Goal: Obtain resource: Obtain resource

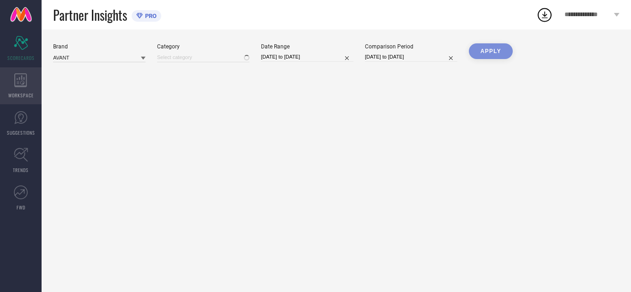
type input "All"
click at [21, 92] on span "WORKSPACE" at bounding box center [20, 95] width 25 height 7
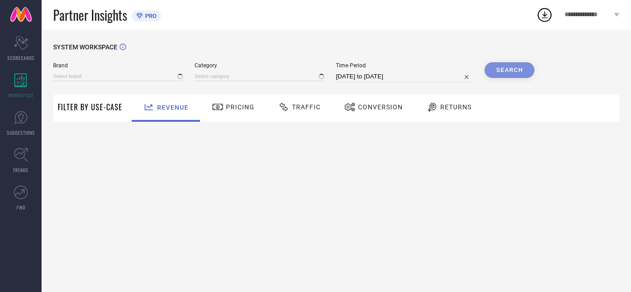
type input "AVANT"
type input "All"
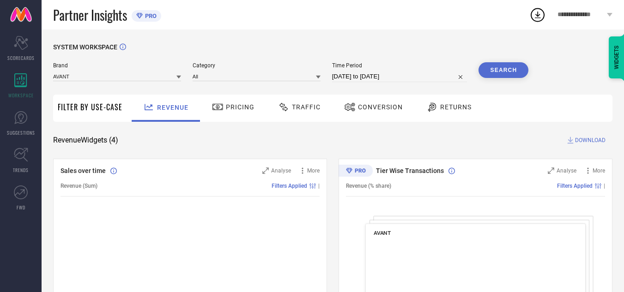
click at [301, 119] on div "Traffic" at bounding box center [300, 108] width 66 height 27
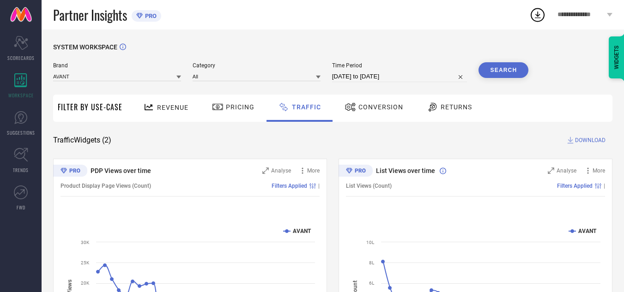
select select "7"
select select "2025"
select select "8"
select select "2025"
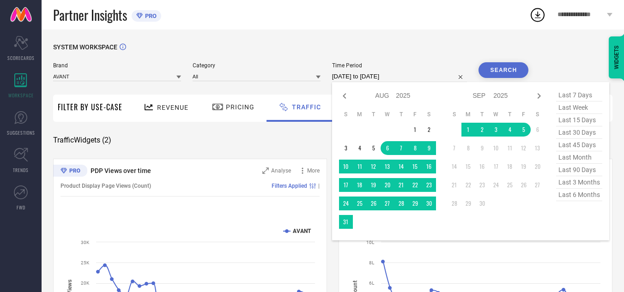
click at [383, 78] on input "[DATE] to [DATE]" at bounding box center [399, 76] width 135 height 11
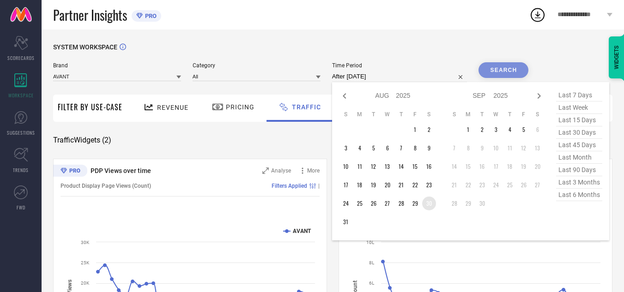
click at [430, 199] on td "30" at bounding box center [429, 204] width 14 height 14
type input "[DATE] to [DATE]"
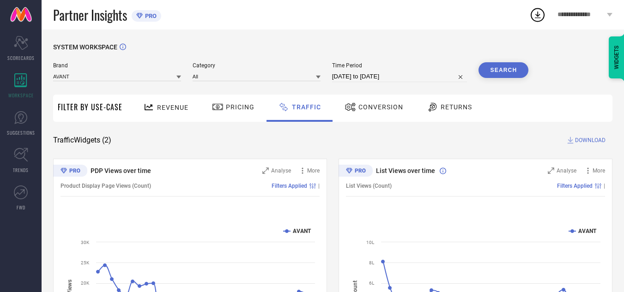
click at [510, 67] on button "Search" at bounding box center [504, 70] width 50 height 16
click at [443, 73] on input "[DATE] to [DATE]" at bounding box center [399, 76] width 135 height 11
select select "7"
select select "2025"
select select "8"
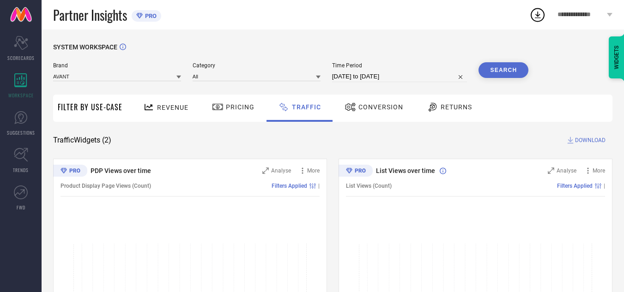
select select "2025"
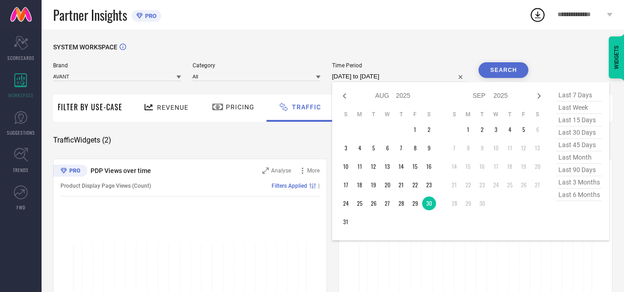
click at [417, 49] on div "SYSTEM WORKSPACE" at bounding box center [332, 52] width 559 height 19
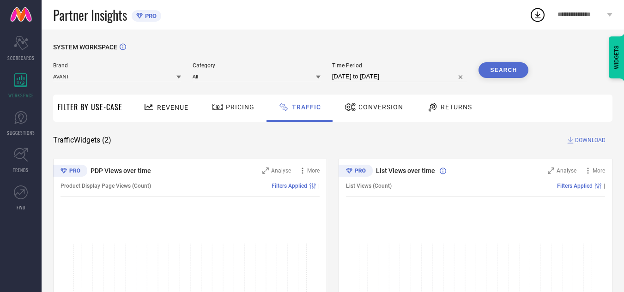
select select "7"
select select "2025"
select select "8"
select select "2025"
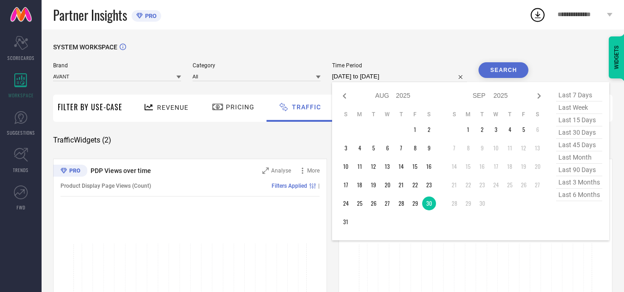
click at [372, 75] on input "[DATE] to [DATE]" at bounding box center [399, 76] width 135 height 11
click at [469, 130] on td "1" at bounding box center [469, 130] width 14 height 14
type input "[DATE] to [DATE]"
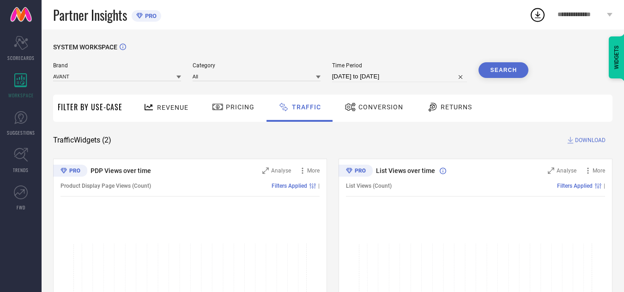
click at [490, 69] on button "Search" at bounding box center [504, 70] width 50 height 16
click at [582, 141] on span "DOWNLOAD" at bounding box center [590, 140] width 30 height 9
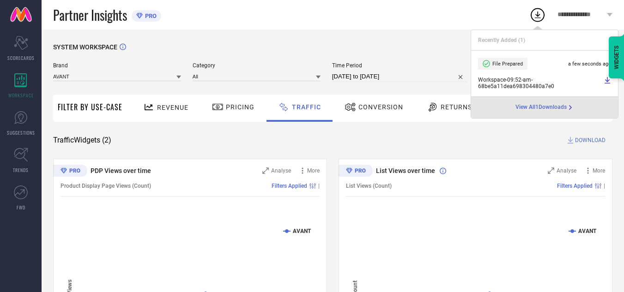
select select "8"
select select "2025"
select select "9"
select select "2025"
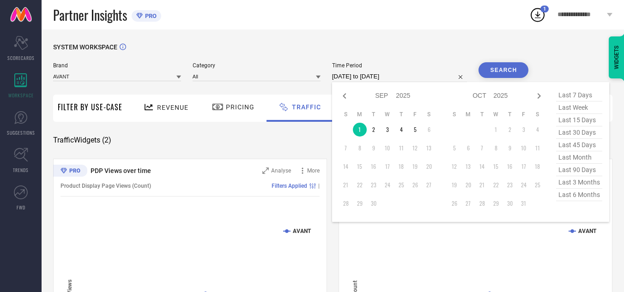
click at [409, 80] on input "[DATE] to [DATE]" at bounding box center [399, 76] width 135 height 11
click at [375, 130] on td "2" at bounding box center [374, 130] width 14 height 14
type input "[DATE] to [DATE]"
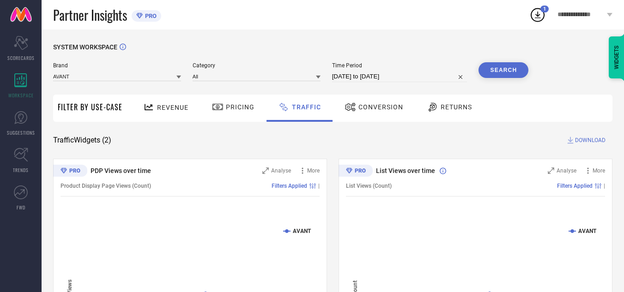
click at [495, 72] on button "Search" at bounding box center [504, 70] width 50 height 16
click at [595, 139] on span "DOWNLOAD" at bounding box center [590, 140] width 30 height 9
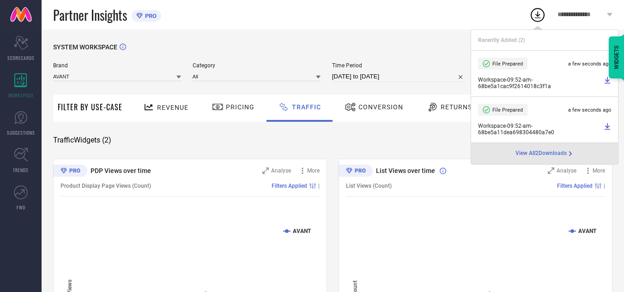
click at [413, 78] on input "[DATE] to [DATE]" at bounding box center [399, 76] width 135 height 11
select select "8"
select select "2025"
select select "9"
select select "2025"
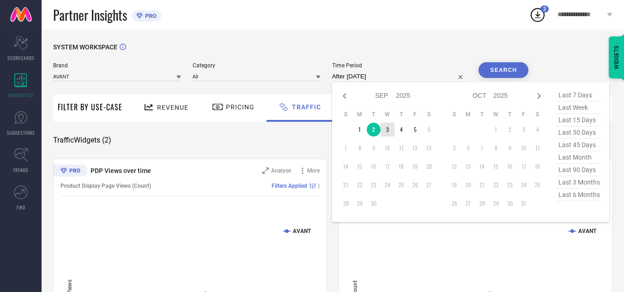
click at [387, 132] on td "3" at bounding box center [388, 130] width 14 height 14
type input "[DATE] to [DATE]"
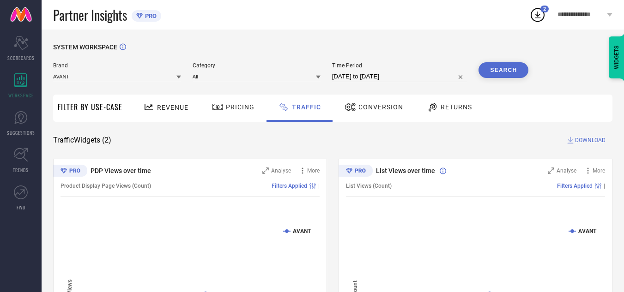
click at [489, 78] on button "Search" at bounding box center [504, 70] width 50 height 16
click at [580, 143] on span "DOWNLOAD" at bounding box center [590, 140] width 30 height 9
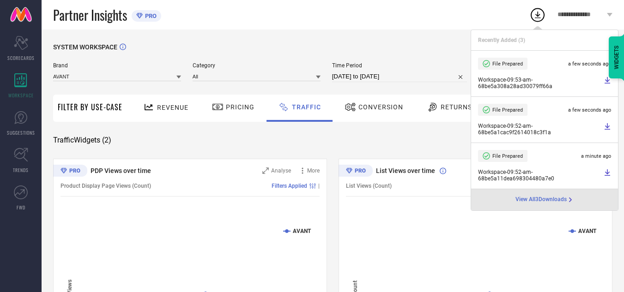
select select "8"
select select "2025"
select select "9"
select select "2025"
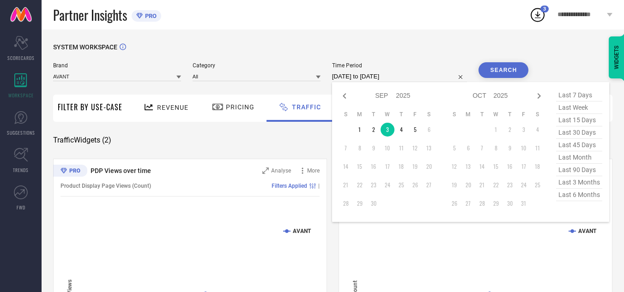
drag, startPoint x: 420, startPoint y: 79, endPoint x: 377, endPoint y: 170, distance: 100.4
click at [420, 79] on input "[DATE] to [DATE]" at bounding box center [399, 76] width 135 height 11
click at [399, 131] on td "4" at bounding box center [402, 130] width 14 height 14
type input "[DATE] to [DATE]"
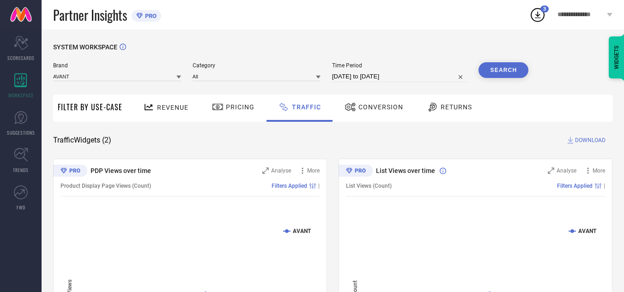
click at [485, 77] on button "Search" at bounding box center [504, 70] width 50 height 16
click at [596, 142] on span "DOWNLOAD" at bounding box center [590, 140] width 30 height 9
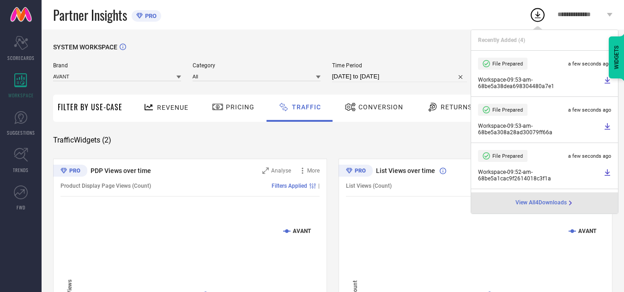
click at [413, 79] on input "[DATE] to [DATE]" at bounding box center [399, 76] width 135 height 11
select select "8"
select select "2025"
select select "9"
select select "2025"
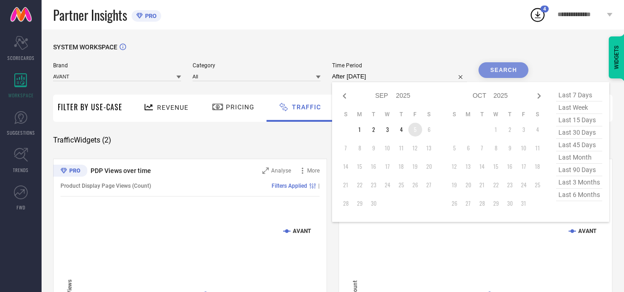
click at [419, 132] on td "5" at bounding box center [415, 130] width 14 height 14
type input "[DATE] to [DATE]"
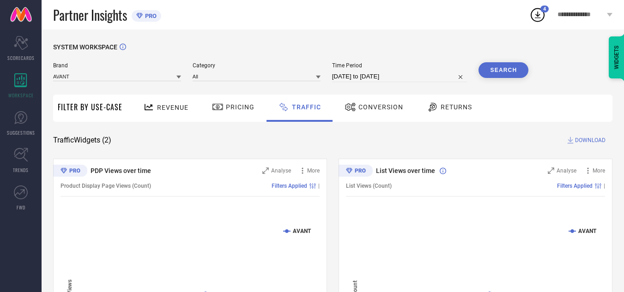
drag, startPoint x: 503, startPoint y: 82, endPoint x: 504, endPoint y: 74, distance: 7.9
click at [504, 76] on div "Search" at bounding box center [504, 72] width 50 height 20
click at [504, 74] on button "Search" at bounding box center [504, 70] width 50 height 16
click at [594, 140] on span "DOWNLOAD" at bounding box center [590, 140] width 30 height 9
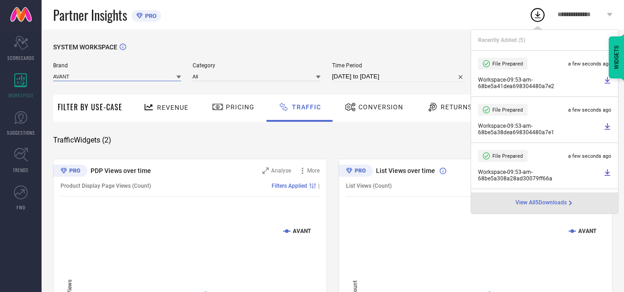
click at [163, 79] on input at bounding box center [117, 77] width 128 height 10
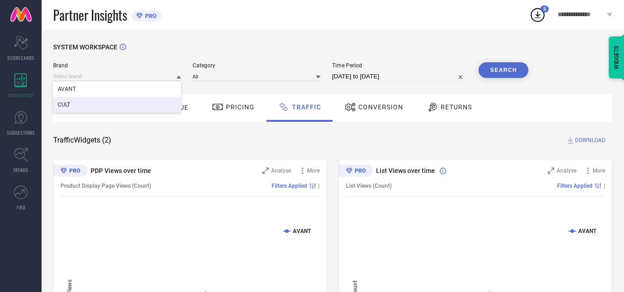
drag, startPoint x: 149, startPoint y: 101, endPoint x: 157, endPoint y: 101, distance: 7.9
click at [149, 101] on div "CULT" at bounding box center [117, 105] width 128 height 16
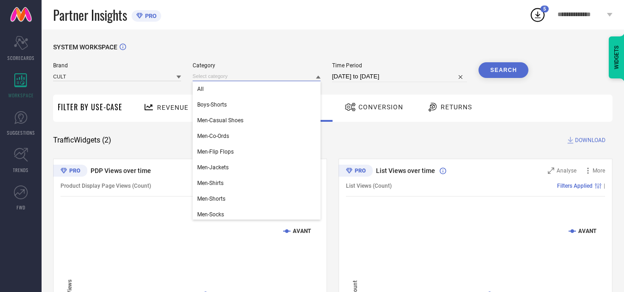
click at [246, 78] on input at bounding box center [257, 77] width 128 height 10
click at [244, 92] on div "All" at bounding box center [257, 89] width 128 height 16
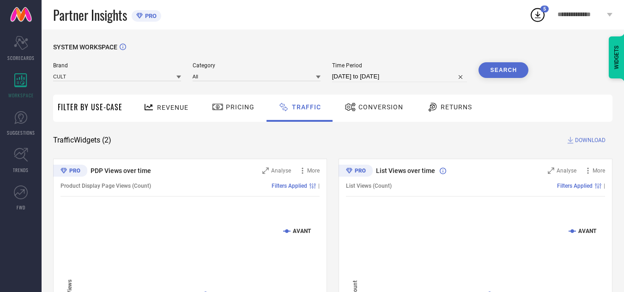
select select "8"
select select "2025"
select select "9"
select select "2025"
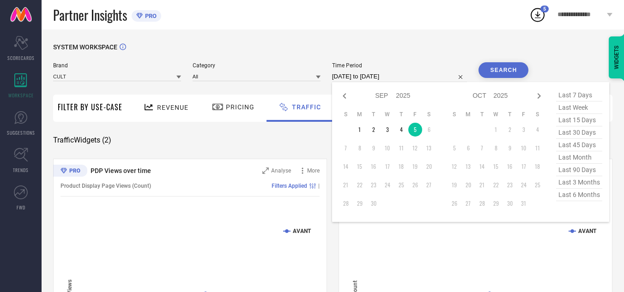
click at [375, 75] on input "[DATE] to [DATE]" at bounding box center [399, 76] width 135 height 11
click at [359, 127] on td "1" at bounding box center [360, 130] width 14 height 14
type input "[DATE] to [DATE]"
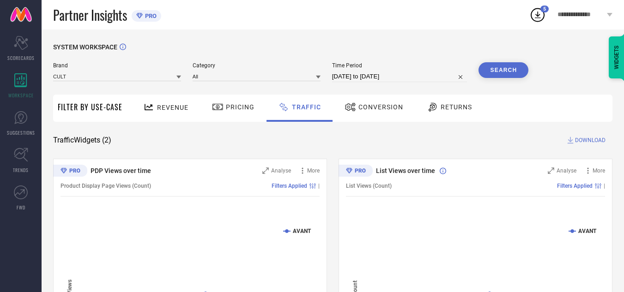
click at [498, 73] on button "Search" at bounding box center [504, 70] width 50 height 16
drag, startPoint x: 509, startPoint y: 61, endPoint x: 512, endPoint y: 86, distance: 26.1
click at [508, 60] on div "SYSTEM WORKSPACE Brand CULT Category All Time Period [DATE] to [DATE] Search Fi…" at bounding box center [333, 217] width 583 height 374
click at [510, 71] on button "Search" at bounding box center [504, 70] width 50 height 16
click at [598, 140] on span "DOWNLOAD" at bounding box center [590, 140] width 30 height 9
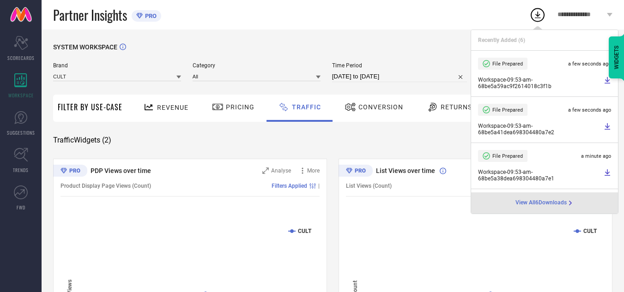
select select "8"
select select "2025"
select select "9"
select select "2025"
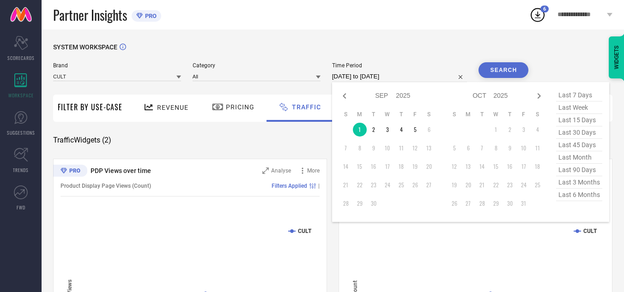
click at [419, 72] on input "[DATE] to [DATE]" at bounding box center [399, 76] width 135 height 11
click at [378, 132] on td "2" at bounding box center [374, 130] width 14 height 14
type input "[DATE] to [DATE]"
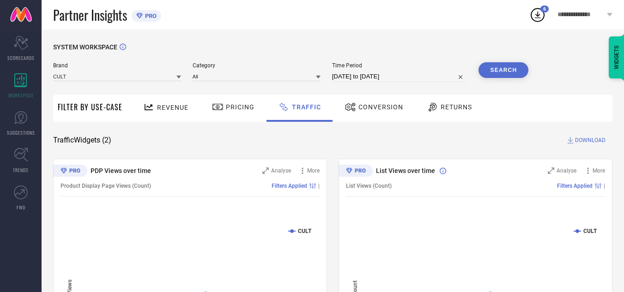
click at [516, 75] on button "Search" at bounding box center [504, 70] width 50 height 16
click at [584, 144] on span "DOWNLOAD" at bounding box center [590, 140] width 30 height 9
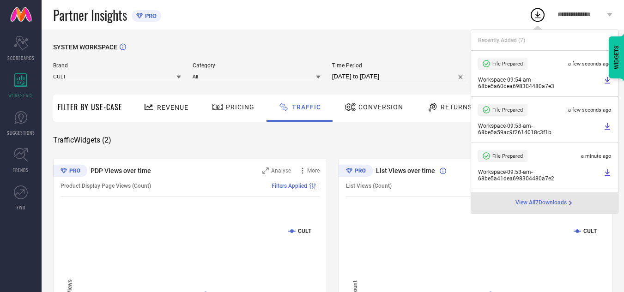
click at [413, 77] on input "[DATE] to [DATE]" at bounding box center [399, 76] width 135 height 11
select select "8"
select select "2025"
select select "9"
select select "2025"
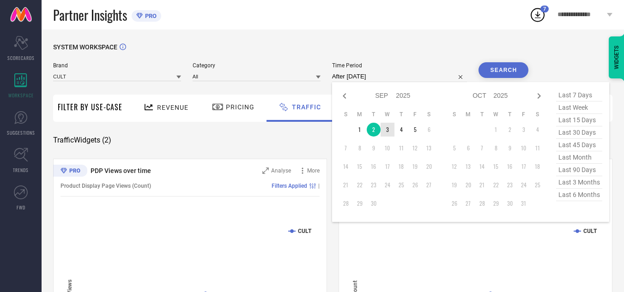
click at [394, 129] on td "3" at bounding box center [388, 130] width 14 height 14
type input "[DATE] to [DATE]"
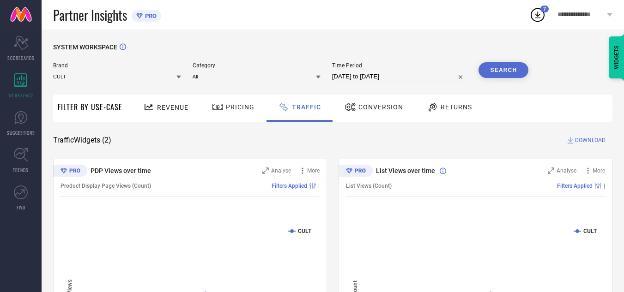
click at [511, 74] on button "Search" at bounding box center [504, 70] width 50 height 16
click at [579, 140] on span "DOWNLOAD" at bounding box center [590, 140] width 30 height 9
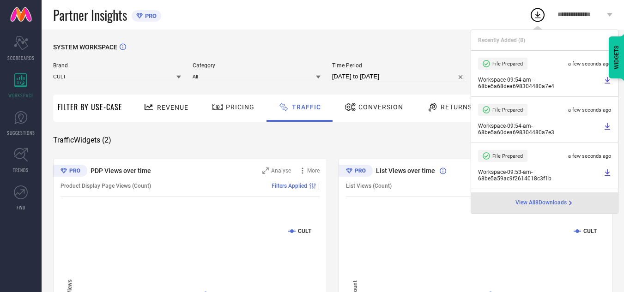
select select "8"
select select "2025"
select select "9"
select select "2025"
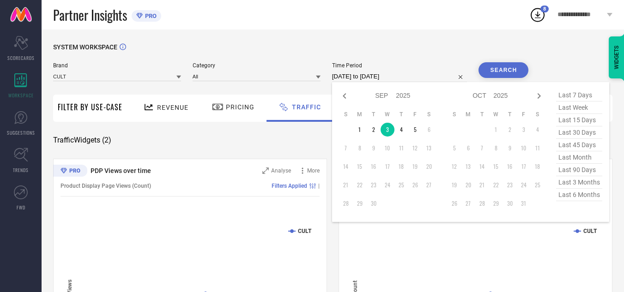
drag, startPoint x: 421, startPoint y: 78, endPoint x: 415, endPoint y: 95, distance: 17.5
click at [421, 78] on input "[DATE] to [DATE]" at bounding box center [399, 76] width 135 height 11
click at [403, 131] on td "4" at bounding box center [402, 130] width 14 height 14
type input "[DATE] to [DATE]"
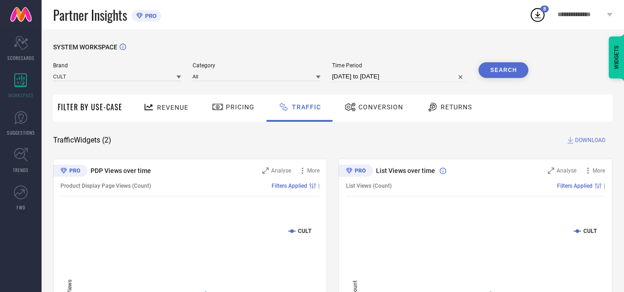
click at [512, 79] on div "Search" at bounding box center [504, 72] width 50 height 20
click at [511, 73] on button "Search" at bounding box center [504, 70] width 50 height 16
click at [582, 139] on span "DOWNLOAD" at bounding box center [590, 140] width 30 height 9
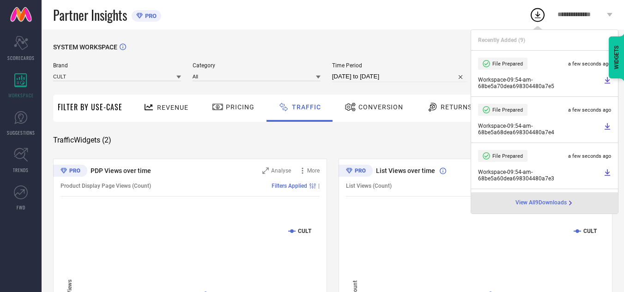
select select "8"
select select "2025"
select select "9"
select select "2025"
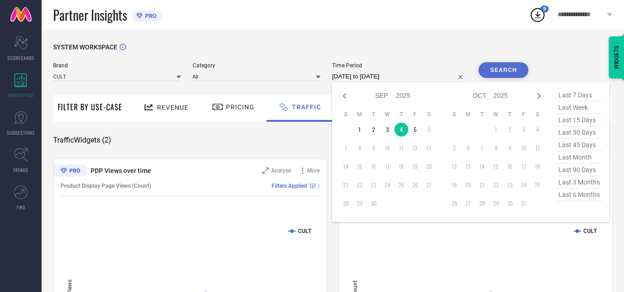
drag, startPoint x: 413, startPoint y: 74, endPoint x: 423, endPoint y: 87, distance: 16.2
click at [413, 74] on input "[DATE] to [DATE]" at bounding box center [399, 76] width 135 height 11
click at [417, 131] on td "5" at bounding box center [415, 130] width 14 height 14
type input "[DATE] to [DATE]"
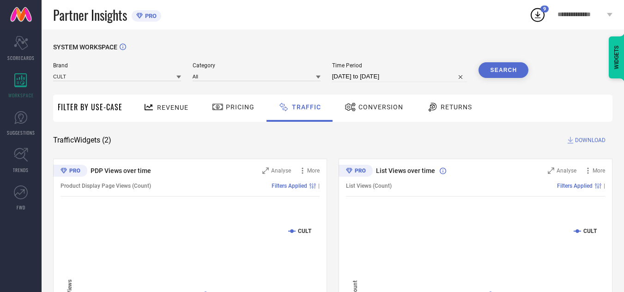
click at [491, 76] on button "Search" at bounding box center [504, 70] width 50 height 16
click at [583, 140] on span "DOWNLOAD" at bounding box center [590, 140] width 30 height 9
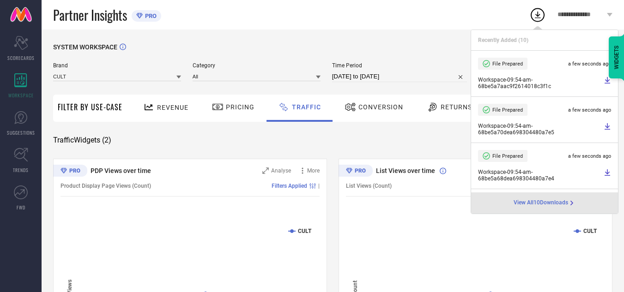
click at [423, 12] on div "Partner Insights PRO" at bounding box center [291, 15] width 476 height 30
